Goal: Task Accomplishment & Management: Complete application form

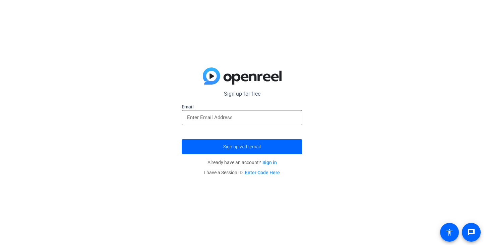
click at [212, 122] on div at bounding box center [242, 117] width 110 height 15
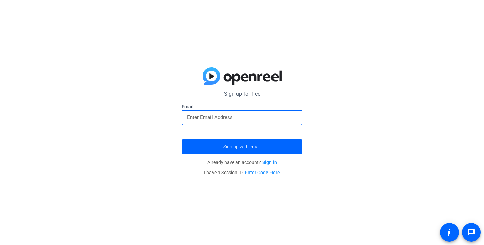
click at [213, 119] on input "email" at bounding box center [242, 117] width 110 height 8
click at [213, 118] on input "email" at bounding box center [242, 117] width 110 height 8
type input "[EMAIL_ADDRESS][DOMAIN_NAME]"
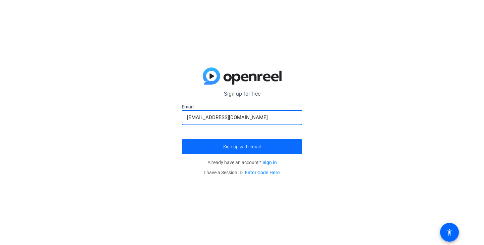
click at [237, 147] on span "Sign up with email" at bounding box center [242, 147] width 38 height 0
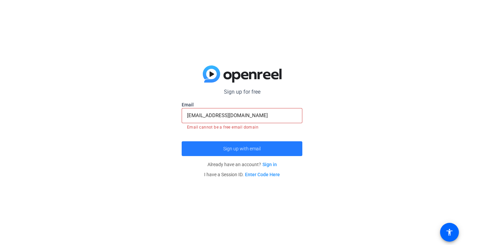
click at [224, 149] on span "Sign up with email" at bounding box center [242, 149] width 38 height 0
